Goal: Navigation & Orientation: Find specific page/section

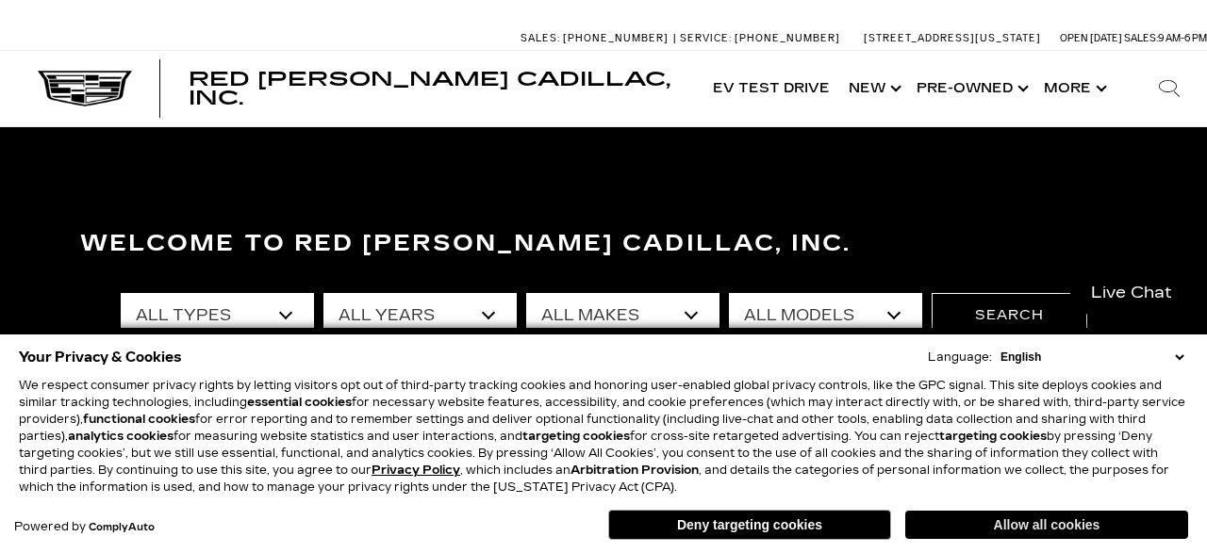
click at [1010, 525] on button "Allow all cookies" at bounding box center [1046, 525] width 283 height 28
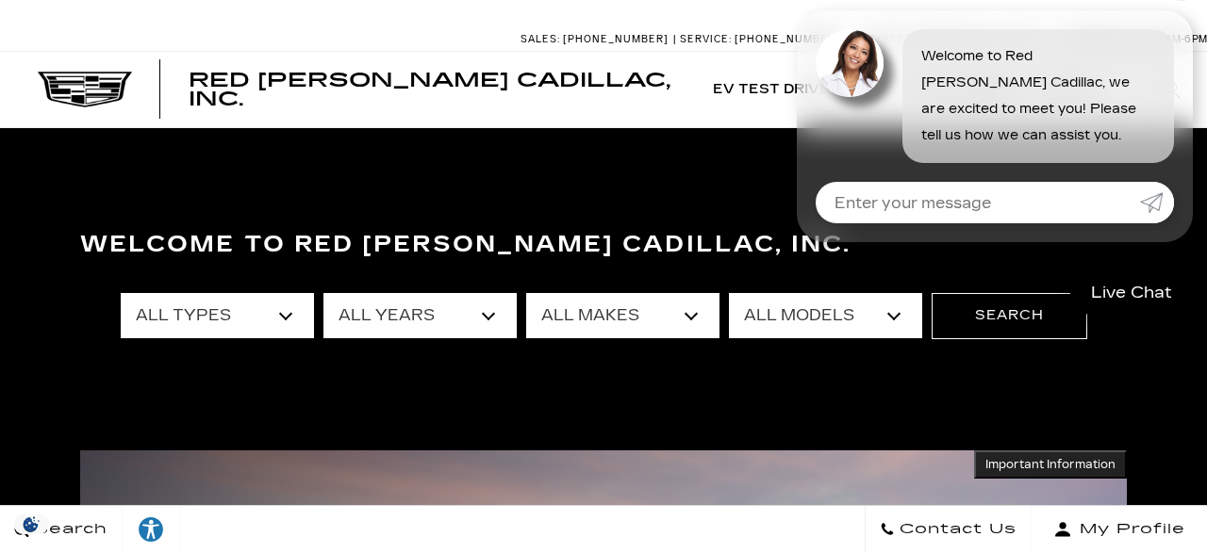
click at [872, 90] on div at bounding box center [858, 96] width 87 height 134
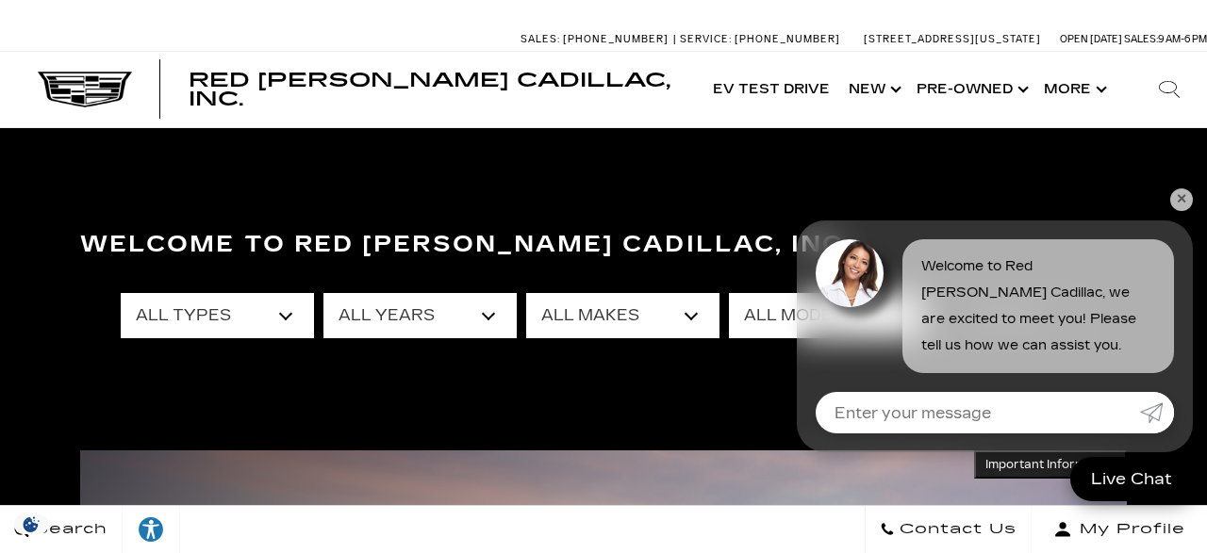
click at [1179, 202] on link "✕" at bounding box center [1181, 200] width 23 height 23
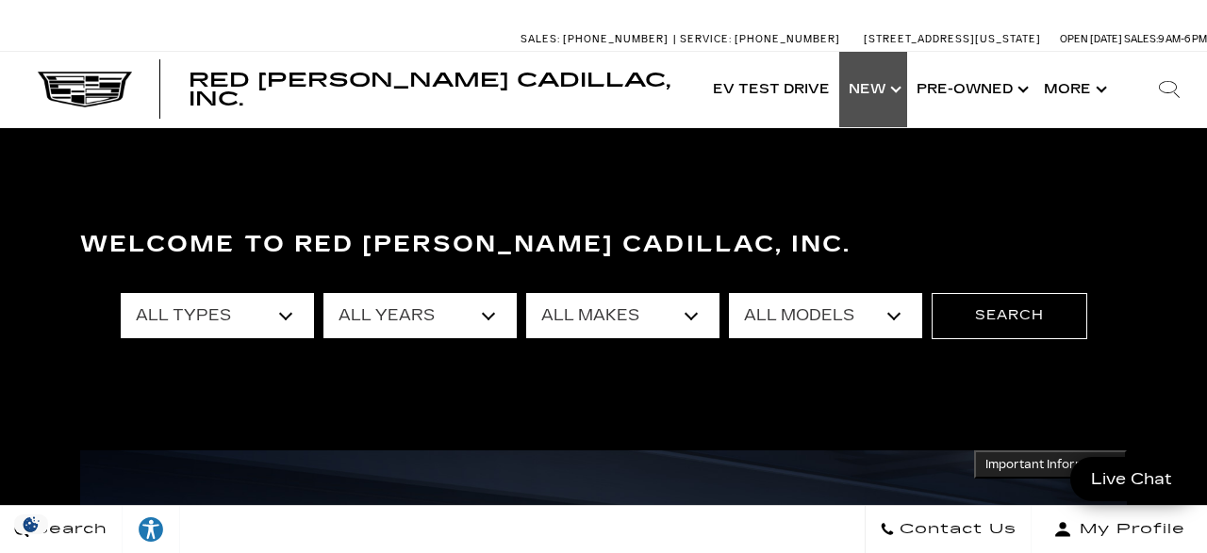
click at [895, 90] on link "Show New" at bounding box center [873, 89] width 68 height 75
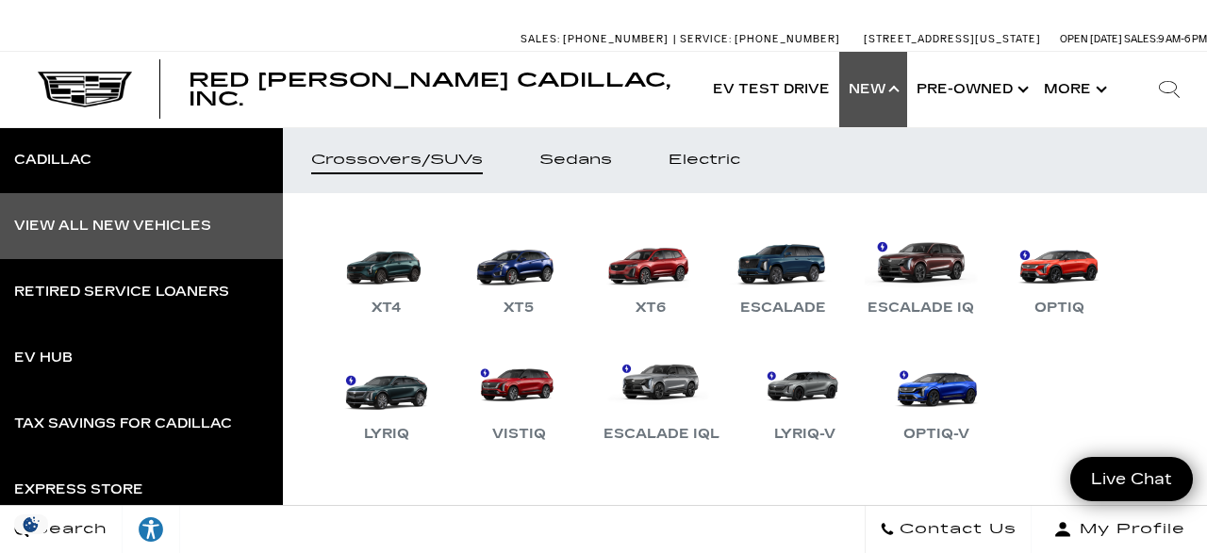
click at [167, 222] on div "View All New Vehicles" at bounding box center [112, 226] width 197 height 13
